Goal: Check status: Check status

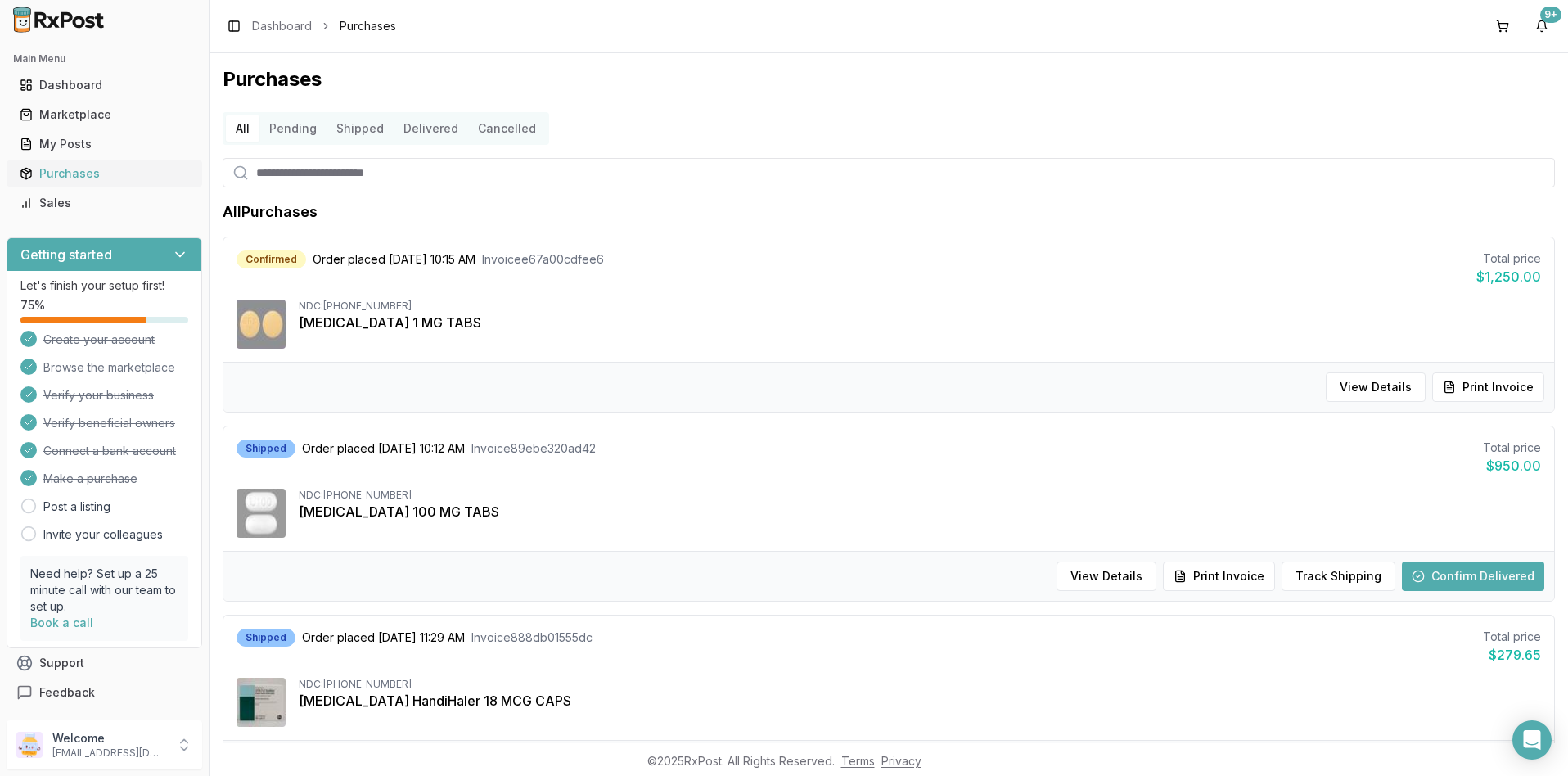
click at [72, 173] on div "Purchases" at bounding box center [105, 173] width 170 height 16
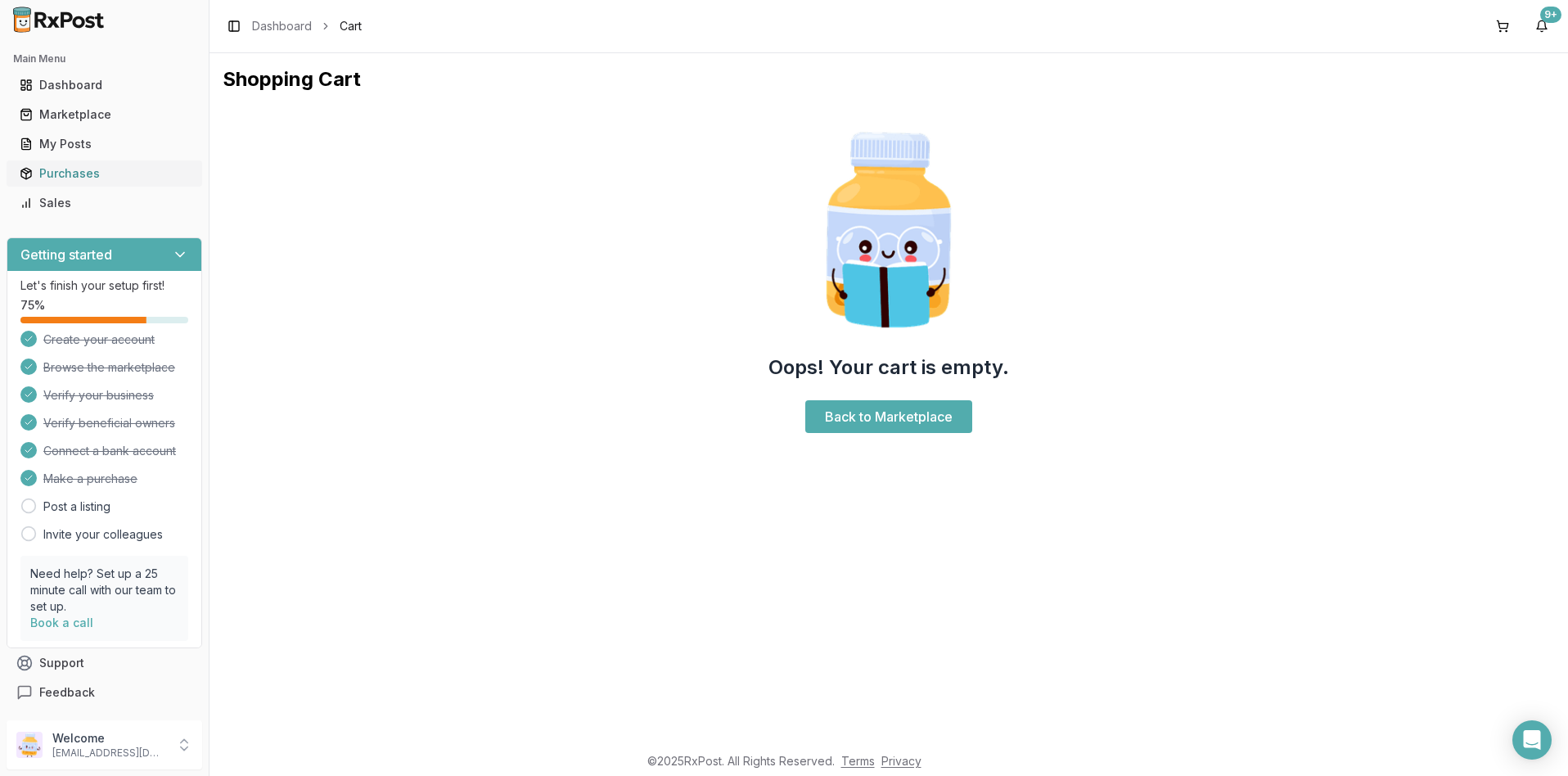
click at [77, 173] on div "Purchases" at bounding box center [105, 173] width 170 height 16
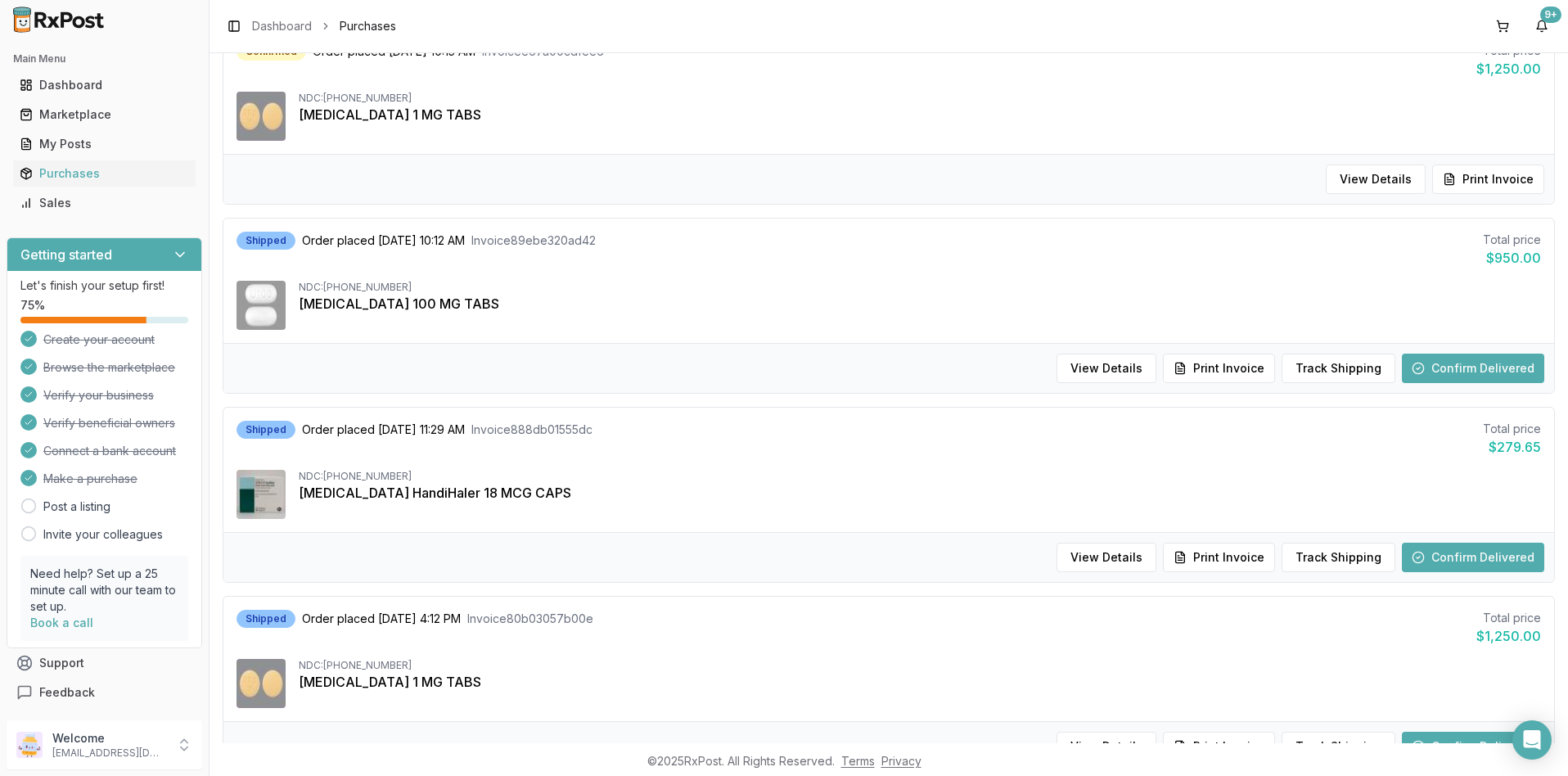
scroll to position [246, 0]
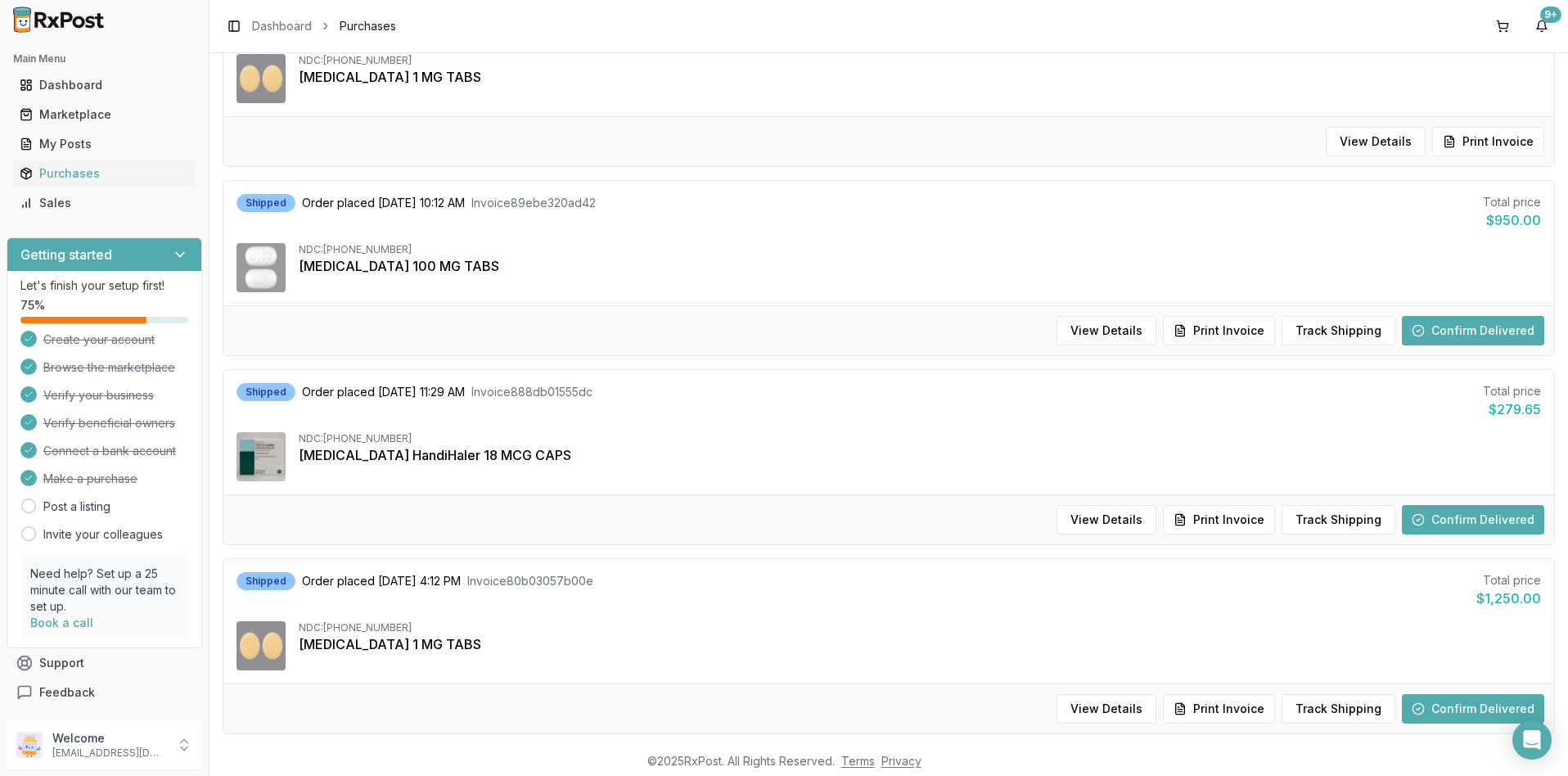
click at [1447, 518] on button "Confirm Delivered" at bounding box center [1474, 519] width 142 height 29
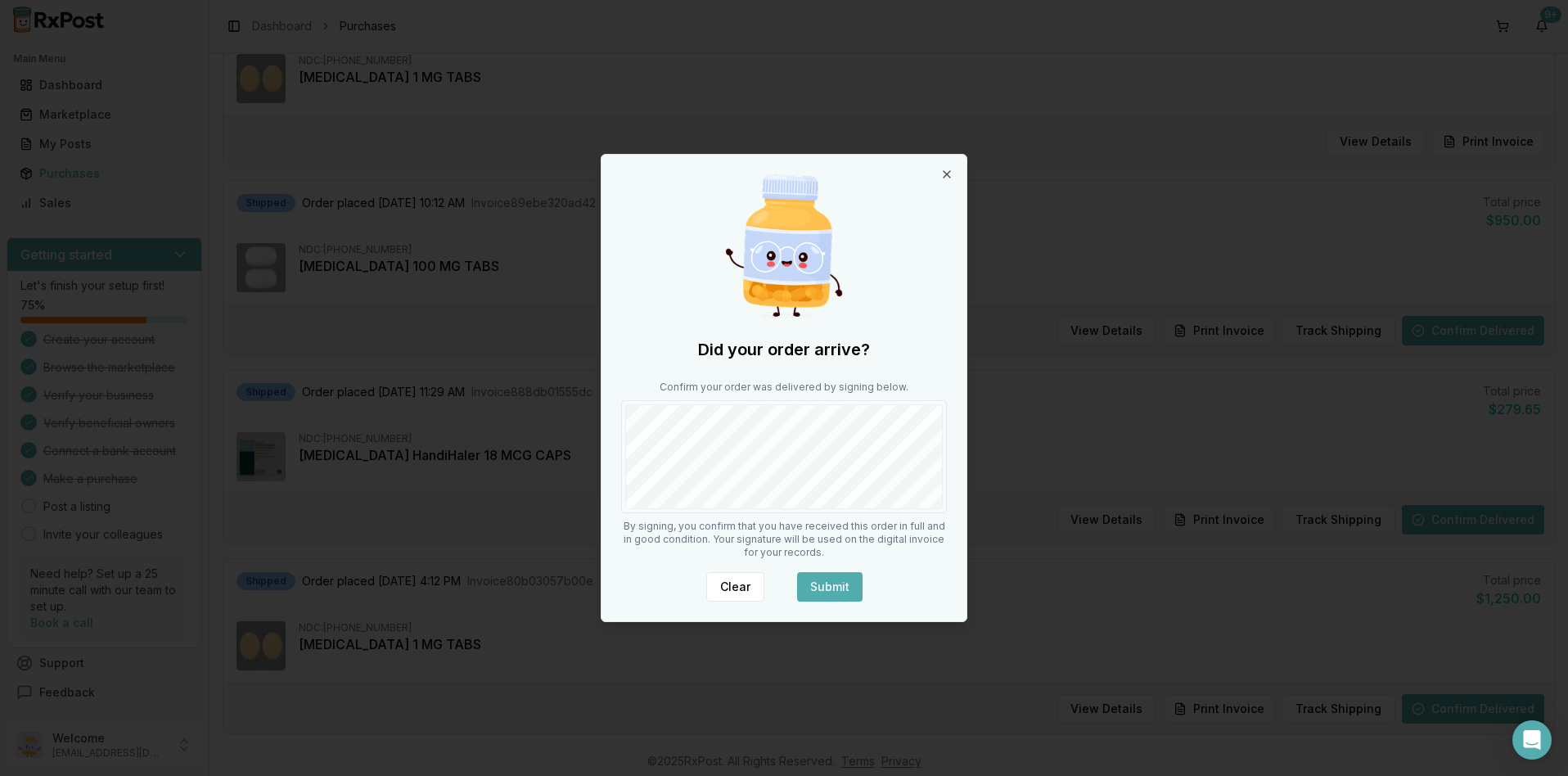
click at [829, 589] on button "Submit" at bounding box center [830, 587] width 66 height 29
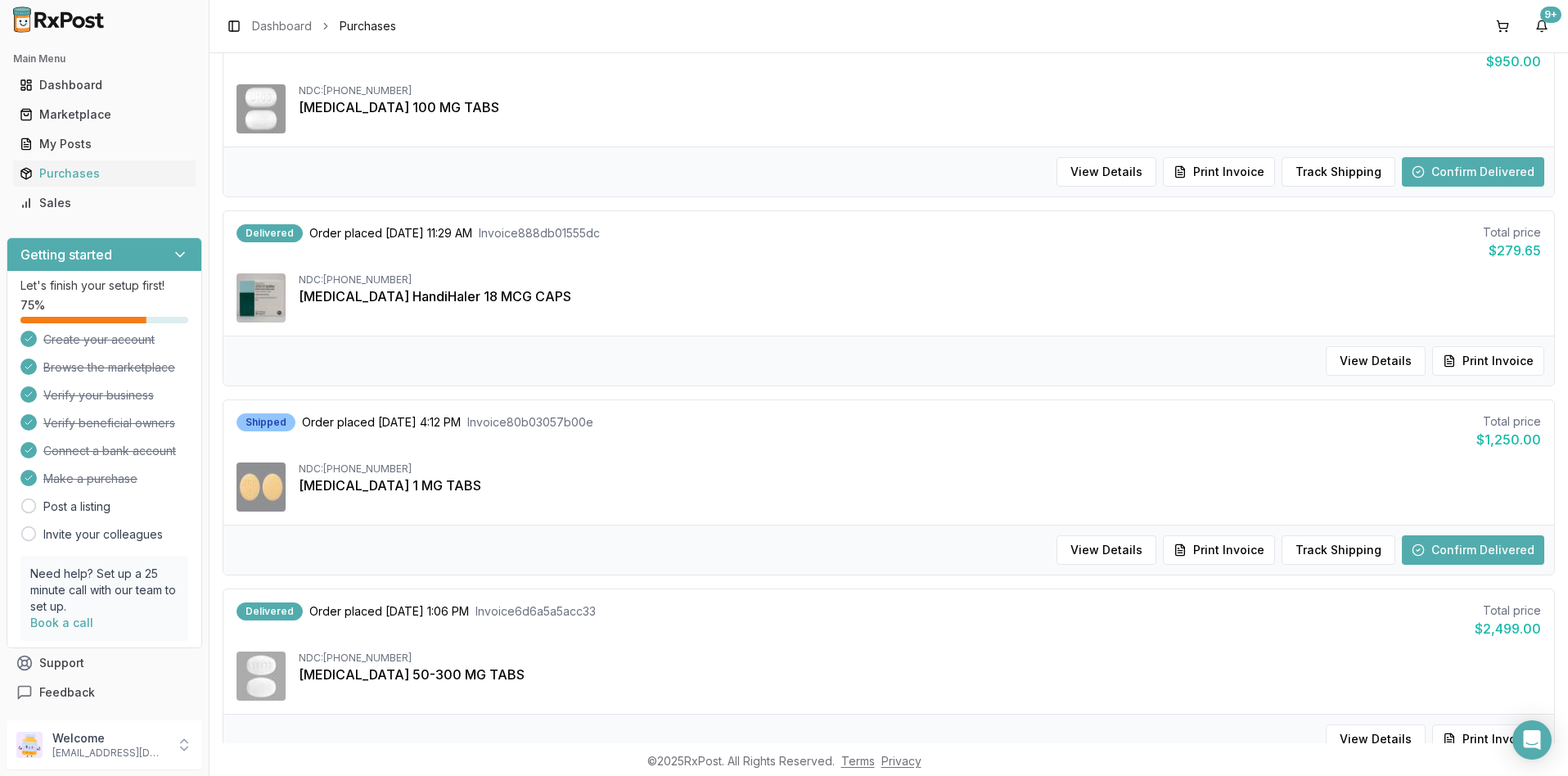
scroll to position [409, 0]
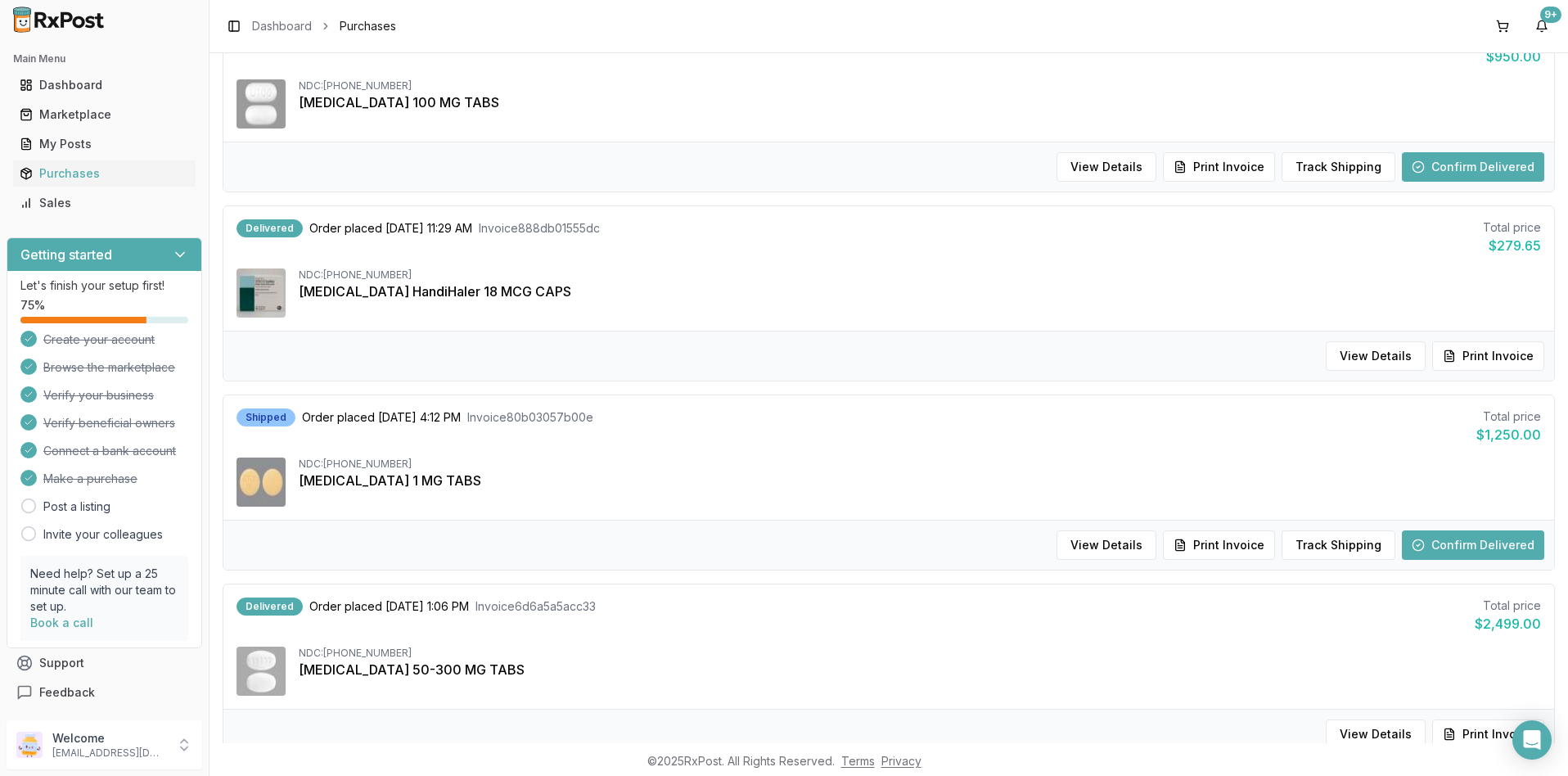
click at [1452, 548] on button "Confirm Delivered" at bounding box center [1474, 545] width 142 height 29
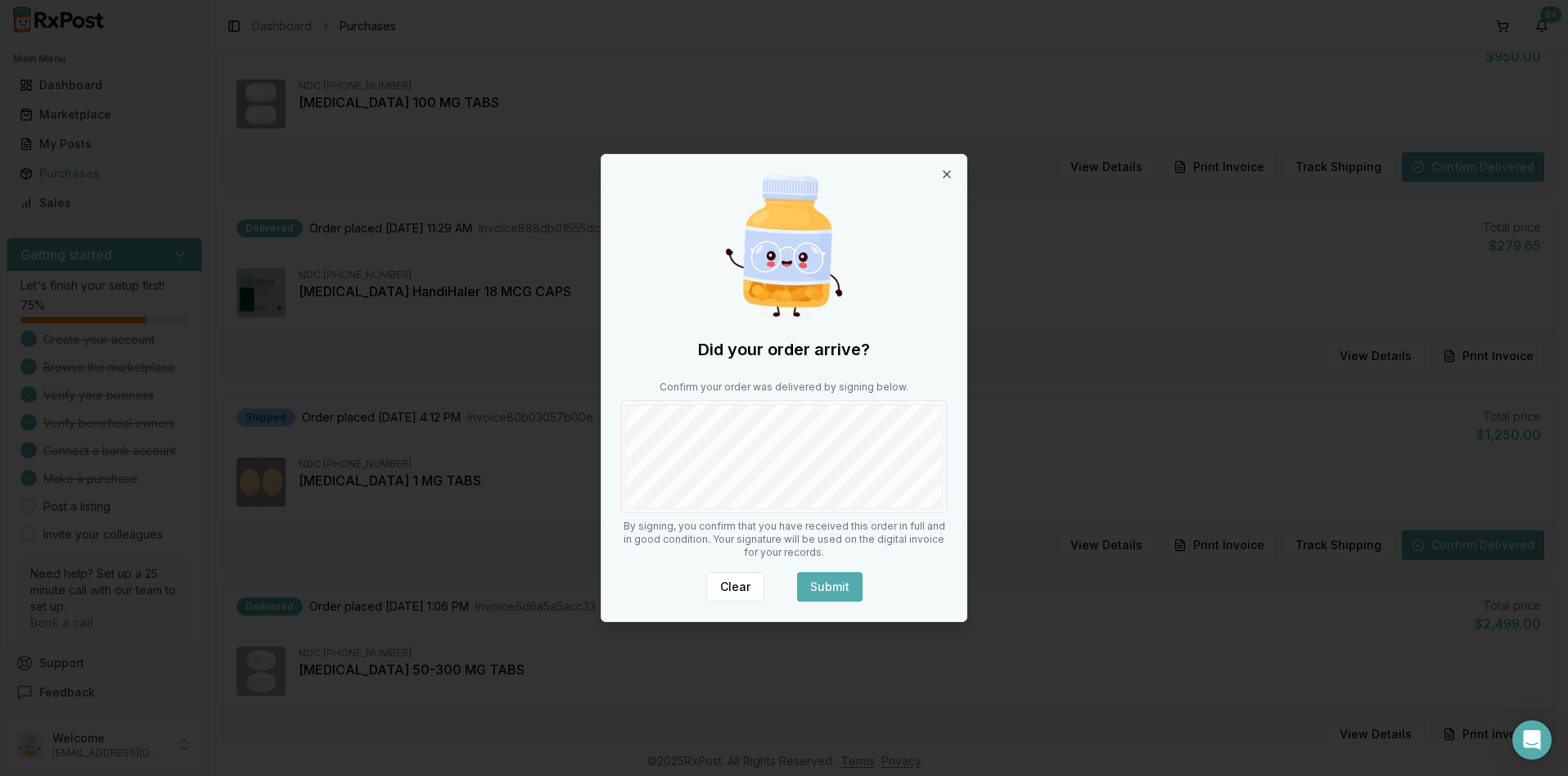
click at [839, 585] on button "Submit" at bounding box center [830, 587] width 66 height 29
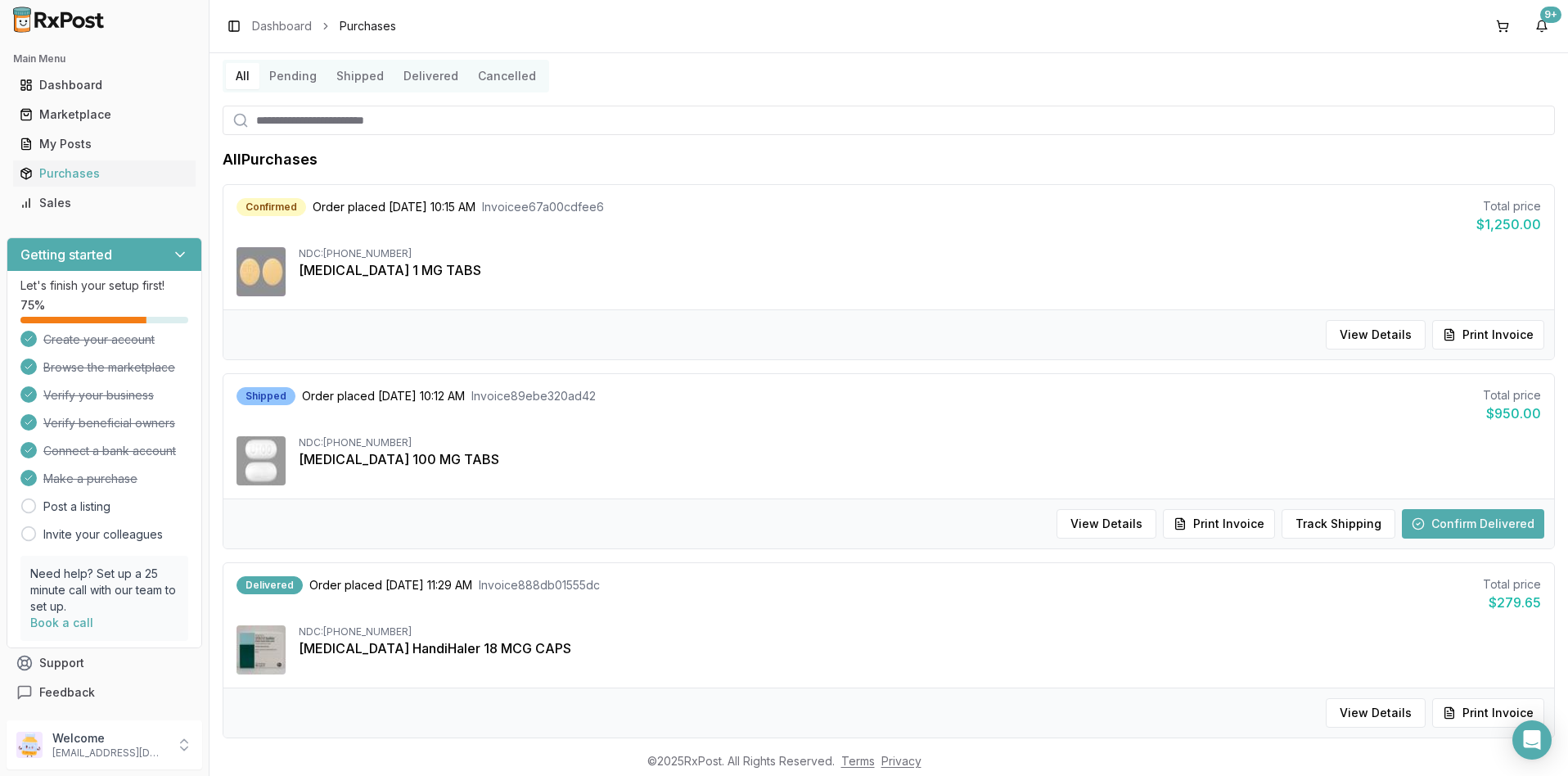
scroll to position [0, 0]
